Goal: Task Accomplishment & Management: Complete application form

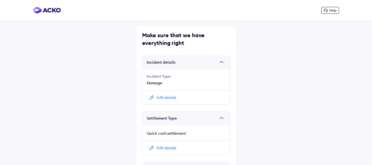
scroll to position [237, 0]
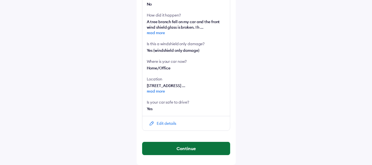
click at [184, 151] on button "Continue" at bounding box center [187, 148] width 88 height 13
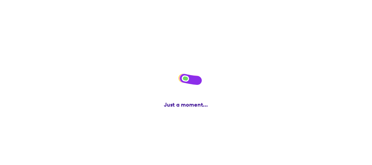
scroll to position [0, 0]
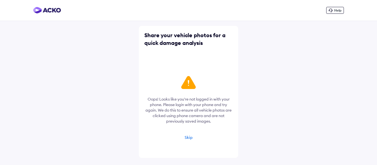
click at [186, 138] on div "Skip" at bounding box center [188, 137] width 8 height 5
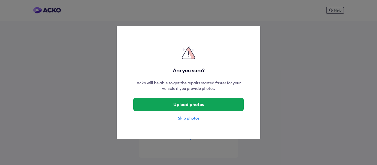
click at [188, 118] on div "Skip photos" at bounding box center [188, 118] width 110 height 6
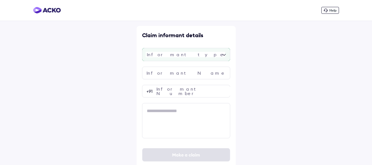
click at [170, 56] on div at bounding box center [186, 54] width 88 height 13
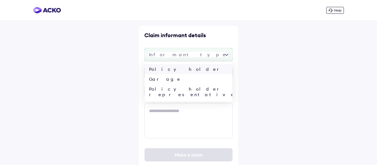
click at [165, 67] on div "Policy holder" at bounding box center [188, 69] width 88 height 10
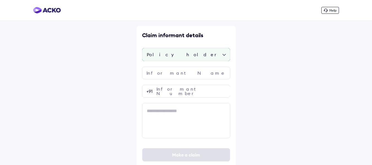
click at [160, 55] on div "Policy holder" at bounding box center [186, 54] width 88 height 13
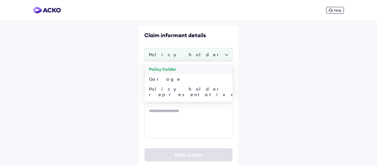
click at [153, 71] on div "Policy holder" at bounding box center [188, 69] width 88 height 10
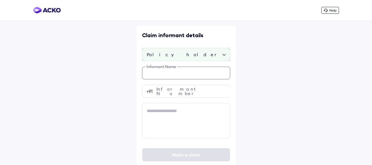
click at [156, 72] on input "text" at bounding box center [186, 73] width 88 height 13
paste input "**********"
type input "**********"
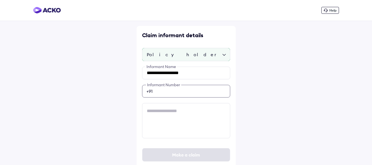
scroll to position [6, 0]
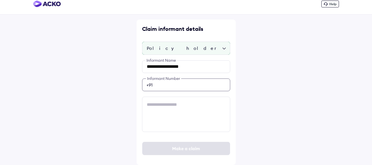
click at [170, 89] on input "number" at bounding box center [186, 85] width 88 height 13
paste input "**********"
type input "**********"
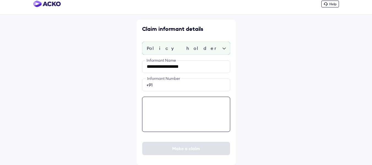
click at [166, 105] on textarea at bounding box center [186, 114] width 88 height 35
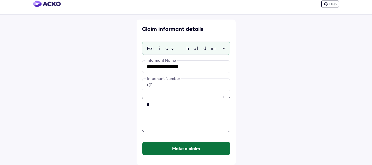
type textarea "*"
click at [176, 143] on button "Make a claim" at bounding box center [187, 148] width 88 height 13
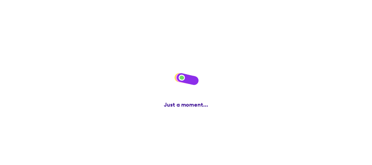
scroll to position [55, 0]
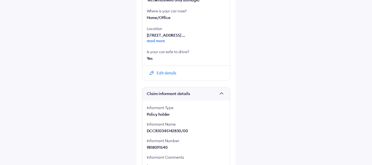
scroll to position [328, 0]
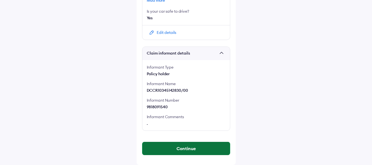
click at [184, 147] on button "Continue" at bounding box center [187, 148] width 88 height 13
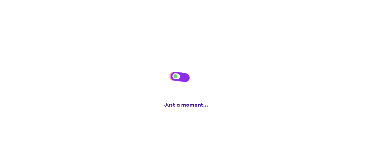
scroll to position [0, 0]
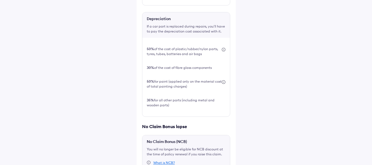
scroll to position [223, 0]
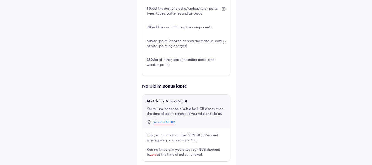
drag, startPoint x: 176, startPoint y: 145, endPoint x: 150, endPoint y: 133, distance: 28.6
click at [176, 132] on div "This is super important! Before you file this claim, check the expenses you'll …" at bounding box center [186, 4] width 99 height 402
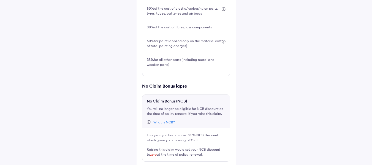
click at [143, 125] on div "This is super important! Before you file this claim, check the expenses you'll …" at bounding box center [186, 4] width 99 height 402
